Goal: Complete application form

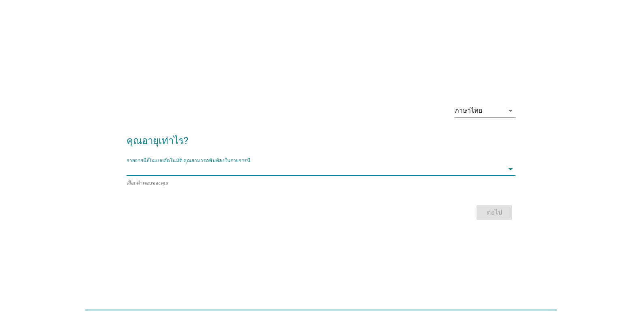
click at [330, 167] on input "รายการนี้เป็นแบบอัตโนมัติ คุณสามารถพิมพ์ลงในรายการนี้" at bounding box center [314, 169] width 377 height 13
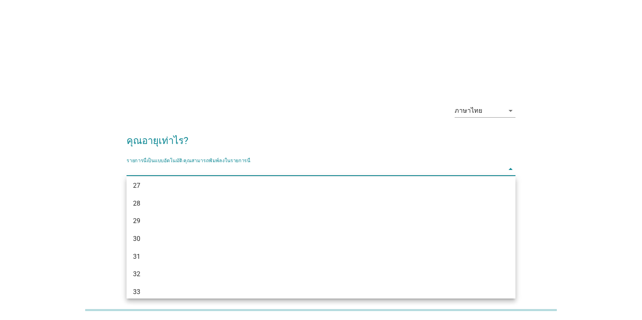
scroll to position [324, 0]
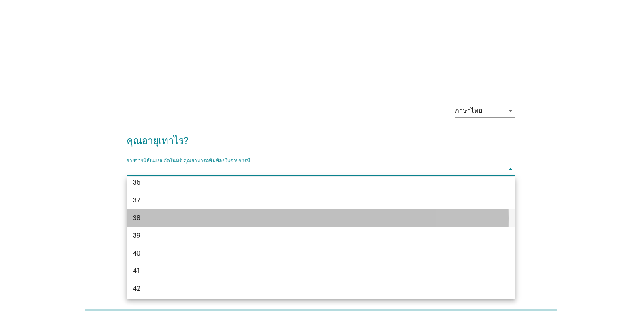
click at [143, 221] on div "38" at bounding box center [305, 218] width 345 height 10
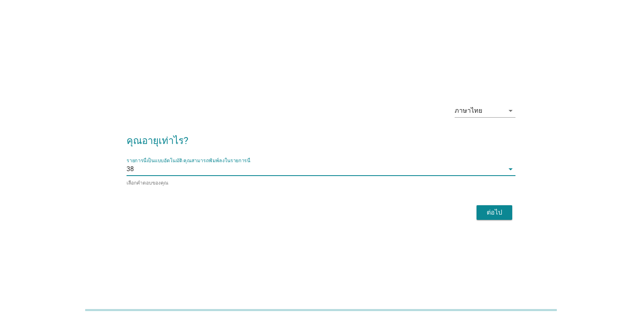
click at [491, 210] on div "ต่อไป" at bounding box center [494, 213] width 23 height 10
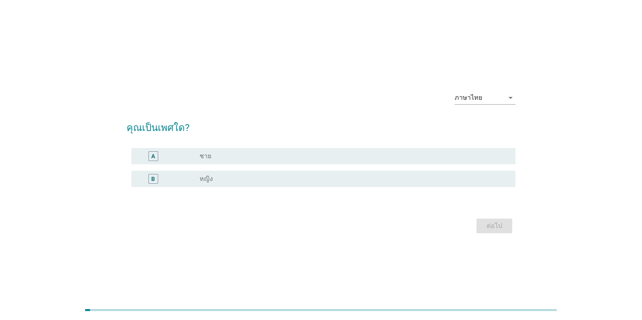
click at [152, 181] on div "B" at bounding box center [153, 178] width 4 height 9
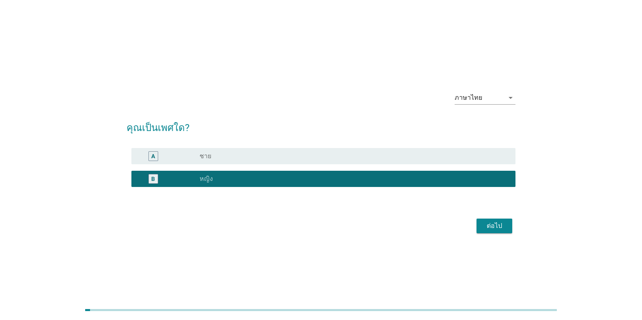
click at [489, 219] on button "ต่อไป" at bounding box center [494, 226] width 36 height 15
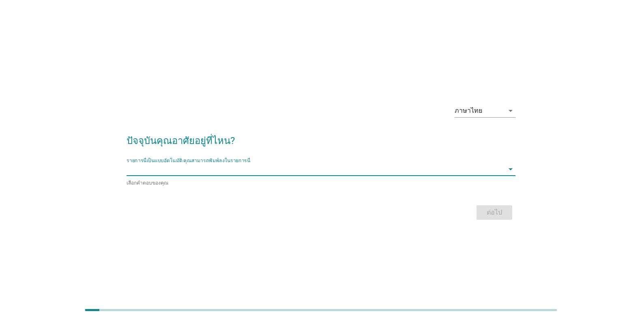
click at [228, 176] on input "รายการนี้เป็นแบบอัตโนมัติ คุณสามารถพิมพ์ลงในรายการนี้" at bounding box center [314, 169] width 377 height 13
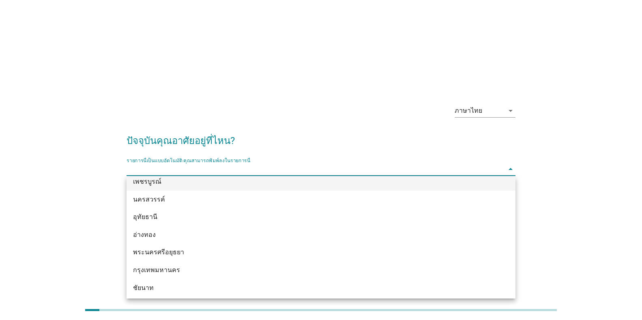
scroll to position [689, 0]
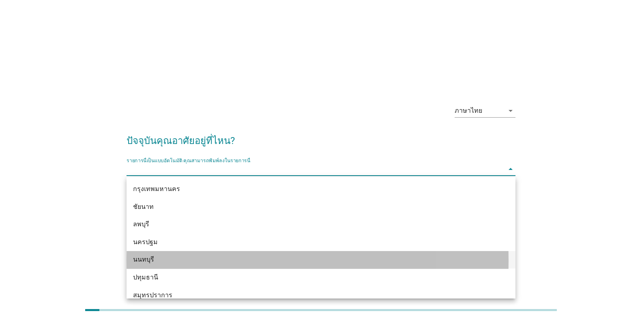
click at [157, 261] on div "นนทบุรี" at bounding box center [305, 260] width 345 height 10
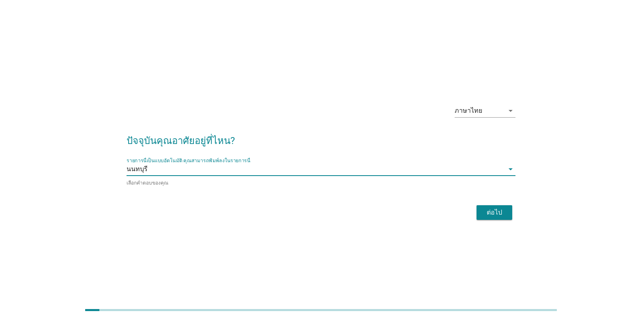
click at [481, 208] on button "ต่อไป" at bounding box center [494, 212] width 36 height 15
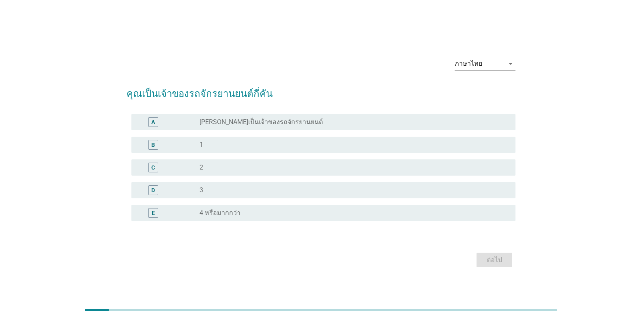
click at [252, 142] on div "radio_button_unchecked 1" at bounding box center [350, 145] width 303 height 8
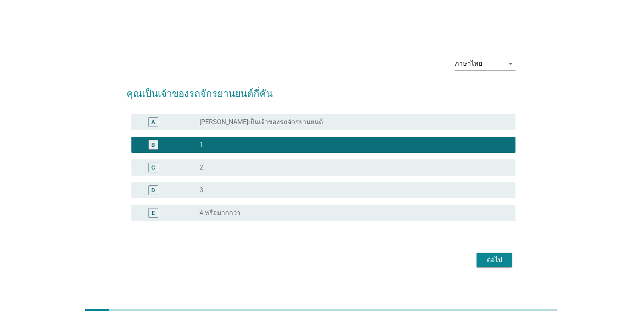
click at [497, 265] on button "ต่อไป" at bounding box center [494, 260] width 36 height 15
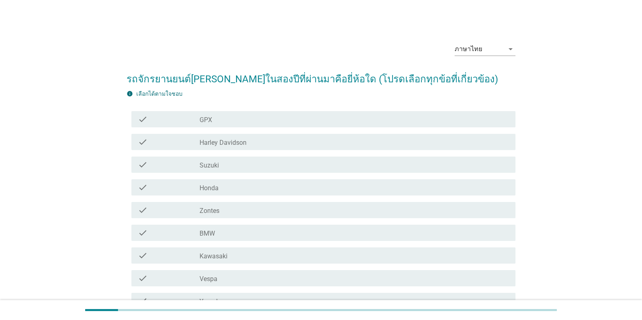
click at [71, 144] on div "ภาษาไทย arrow_drop_down รถจักรยานยนต์[PERSON_NAME]ในสองปีที่ผ่านมาคือยี่ห้อใด (…" at bounding box center [320, 203] width 603 height 347
click at [96, 159] on div "ภาษาไทย arrow_drop_down รถจักรยานยนต์[PERSON_NAME]ในสองปีที่ผ่านมาคือยี่ห้อใด (…" at bounding box center [320, 203] width 603 height 347
click at [199, 187] on div "check" at bounding box center [169, 187] width 62 height 10
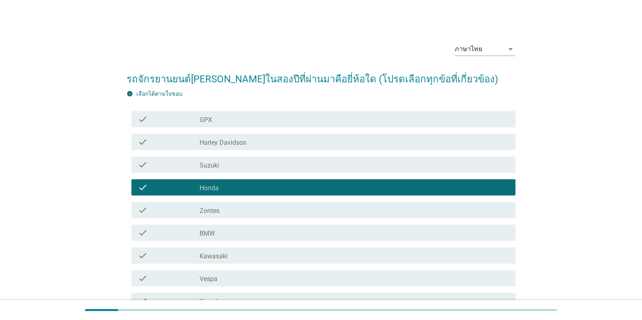
click at [11, 172] on div "ภาษาไทย arrow_drop_down รถจักรยานยนต์[PERSON_NAME]ในสองปีที่ผ่านมาคือยี่ห้อใด (…" at bounding box center [321, 203] width 622 height 367
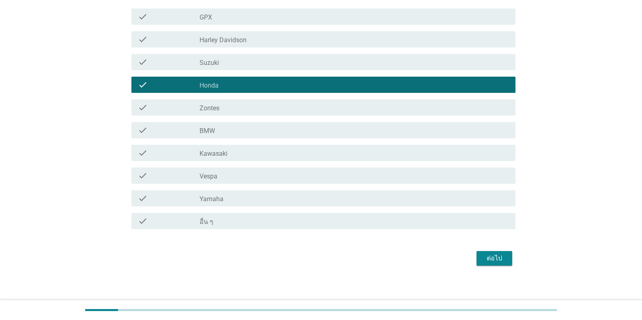
scroll to position [106, 0]
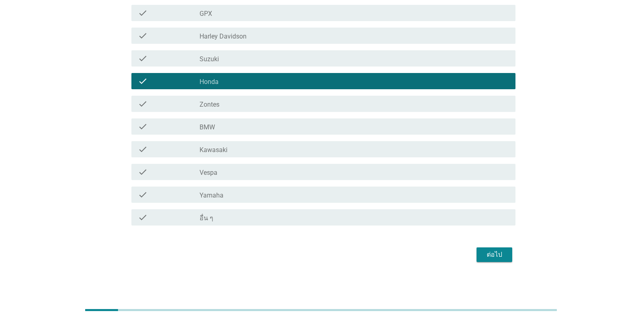
click at [483, 248] on button "ต่อไป" at bounding box center [494, 254] width 36 height 15
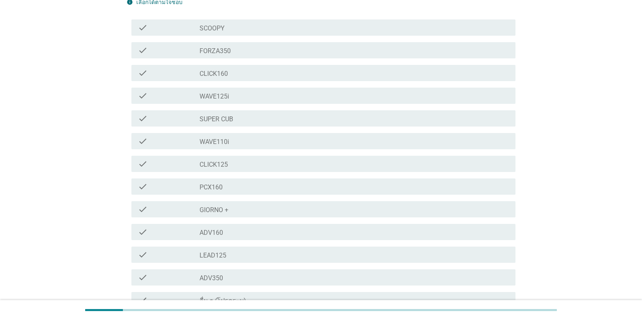
scroll to position [0, 0]
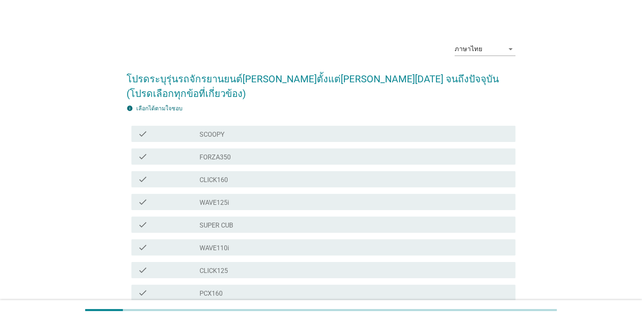
click at [43, 208] on div "ภาษาไทย arrow_drop_down โปรดระบุรุ่นรถจักรยานยนต์[PERSON_NAME]ตั้งแต่[PERSON_NA…" at bounding box center [320, 245] width 603 height 430
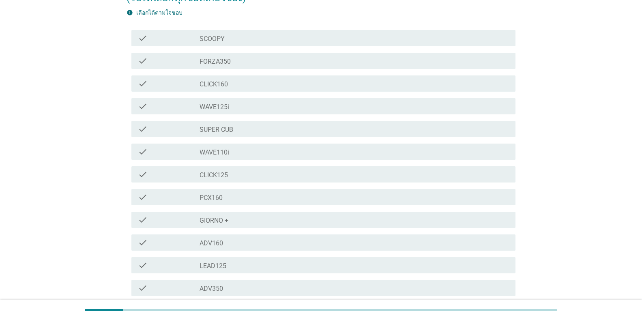
scroll to position [81, 0]
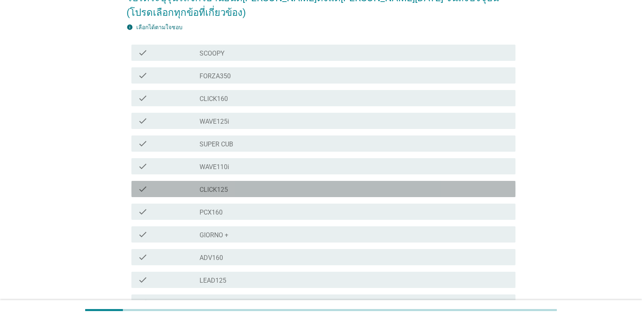
click at [219, 186] on label "CLICK125" at bounding box center [213, 190] width 28 height 8
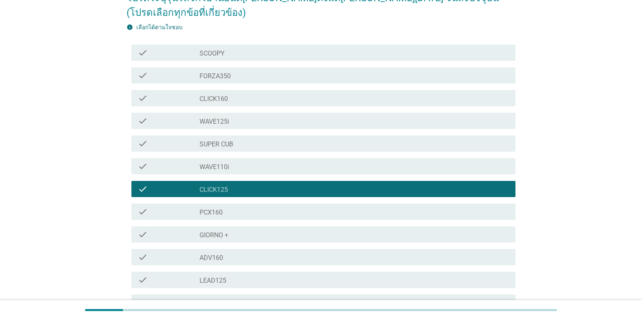
click at [24, 184] on div "ภาษาไทย arrow_drop_down โปรดระบุรุ่นรถจักรยานยนต์[PERSON_NAME]ตั้งแต่[PERSON_NA…" at bounding box center [320, 164] width 603 height 430
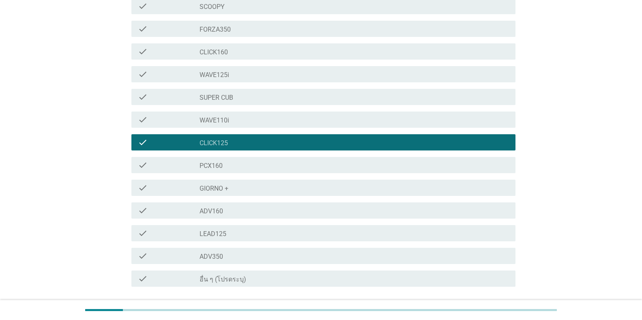
scroll to position [174, 0]
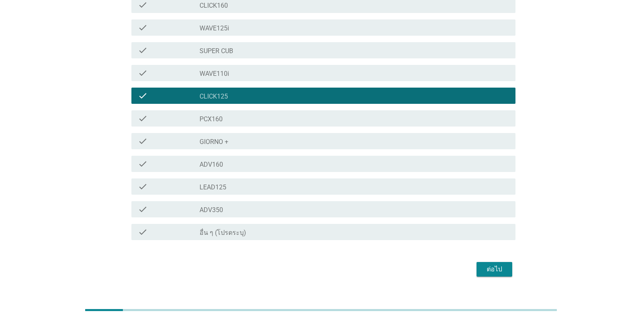
click at [497, 262] on button "ต่อไป" at bounding box center [494, 269] width 36 height 15
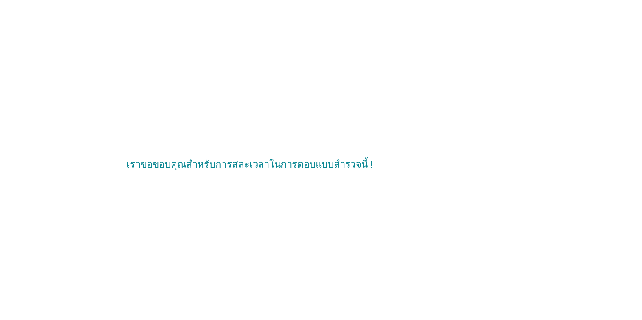
scroll to position [0, 0]
